Goal: Find specific page/section: Find specific page/section

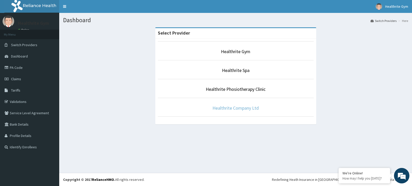
click at [236, 107] on link "Healthrite Company Ltd" at bounding box center [235, 108] width 46 height 6
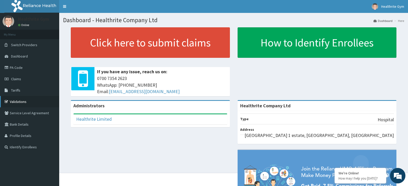
click at [24, 99] on link "Validations" at bounding box center [29, 101] width 59 height 11
